Goal: Task Accomplishment & Management: Manage account settings

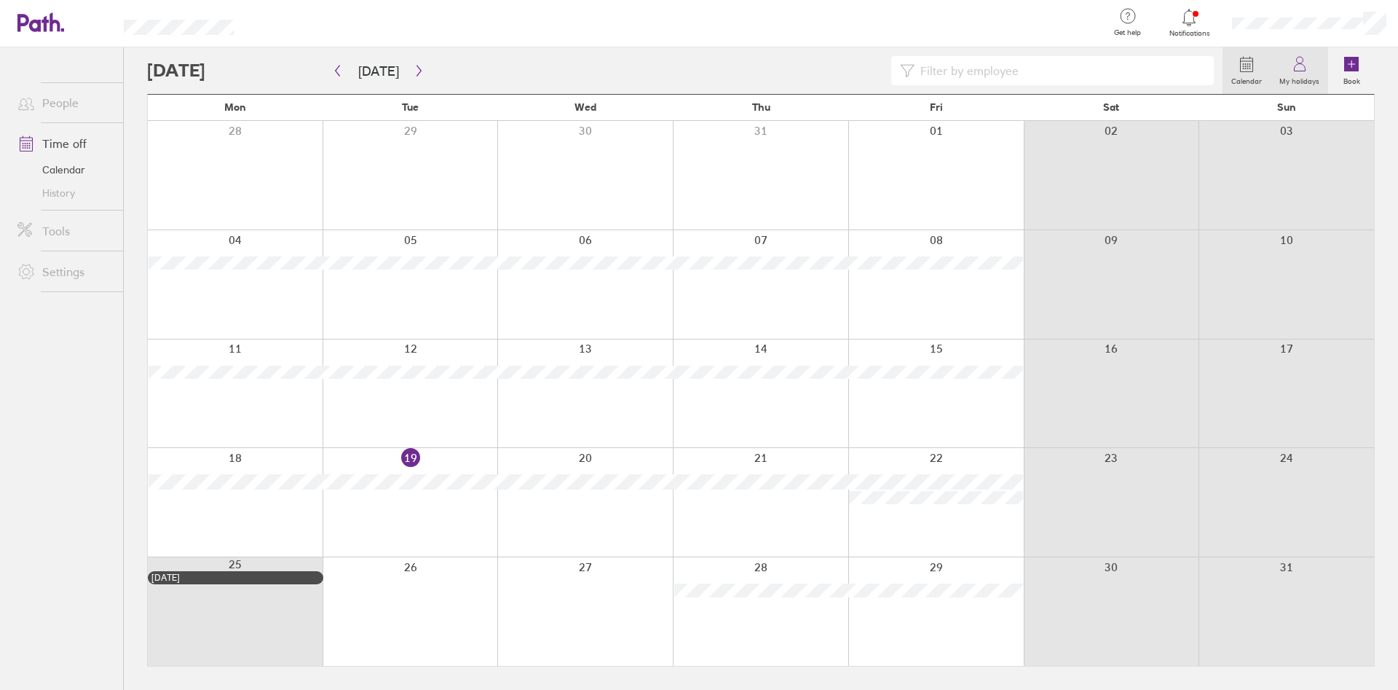
click at [1313, 79] on label "My holidays" at bounding box center [1300, 79] width 58 height 13
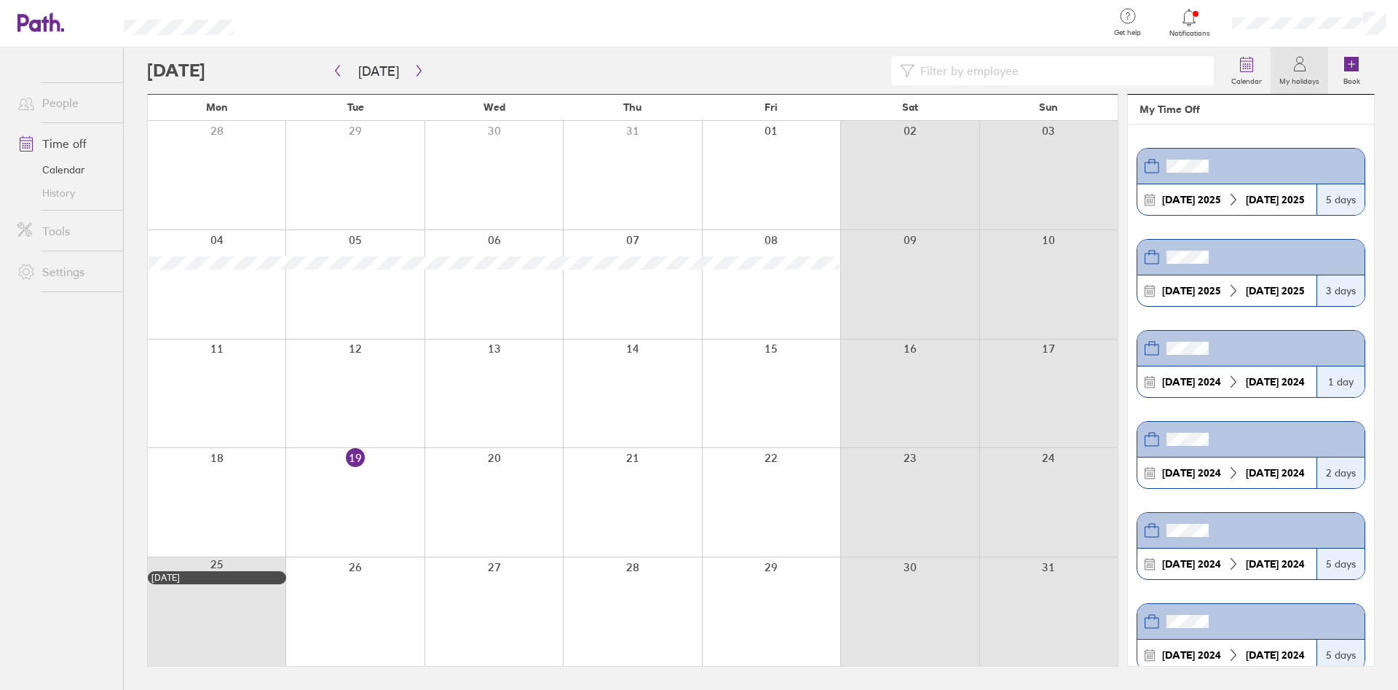
click at [76, 135] on link "Time off" at bounding box center [64, 143] width 117 height 29
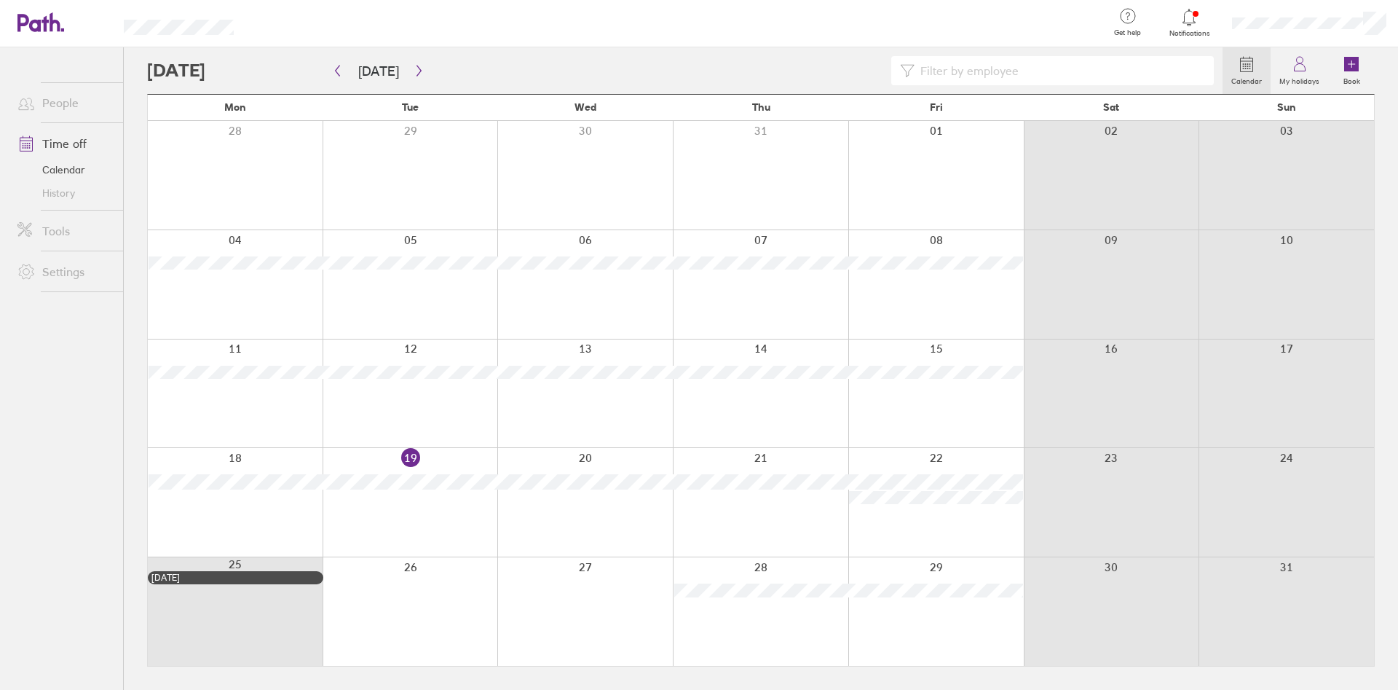
click at [1198, 33] on span "Notifications" at bounding box center [1189, 33] width 47 height 9
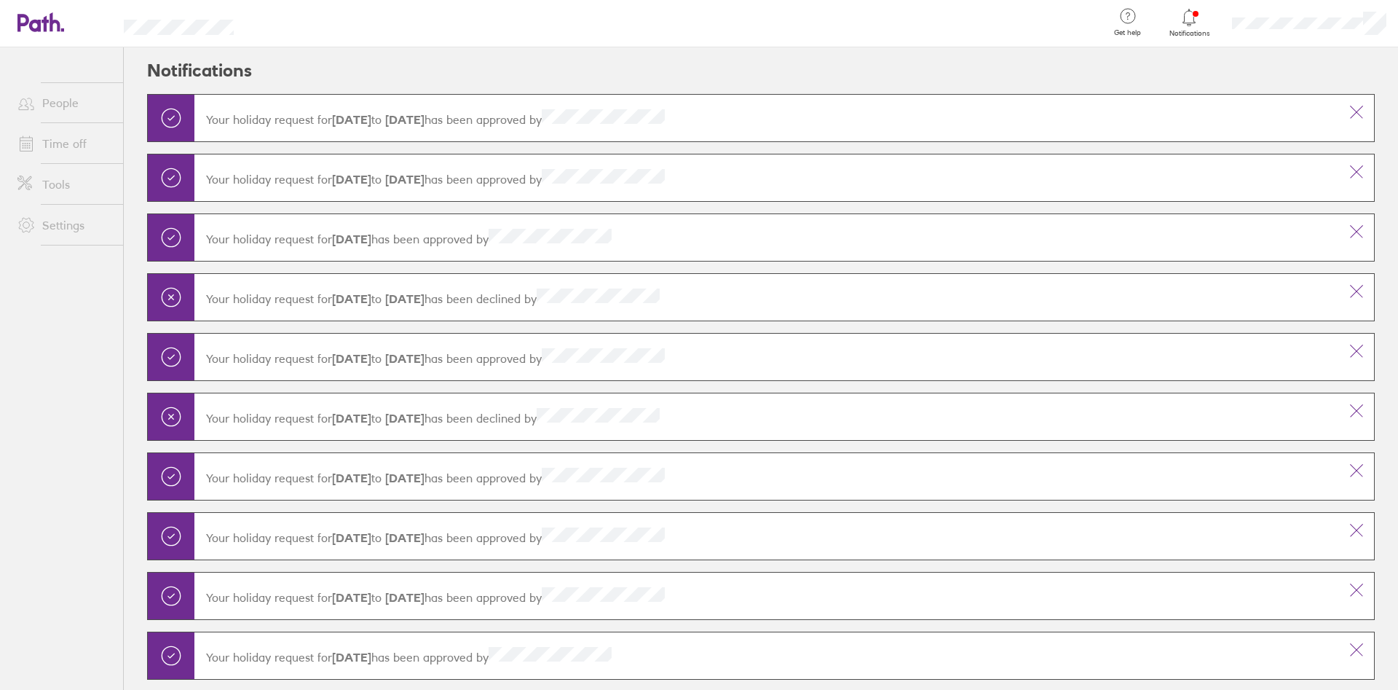
click at [85, 156] on link "Time off" at bounding box center [64, 143] width 117 height 29
